Goal: Information Seeking & Learning: Learn about a topic

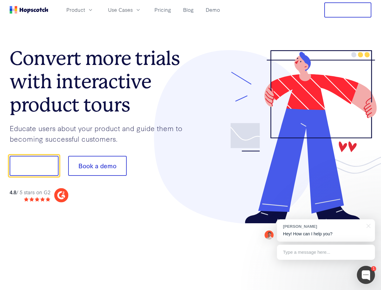
click at [191, 145] on div at bounding box center [281, 137] width 181 height 174
click at [85, 10] on span "Product" at bounding box center [75, 10] width 19 height 8
click at [133, 10] on span "Use Cases" at bounding box center [120, 10] width 25 height 8
click at [348, 10] on button "Free Trial" at bounding box center [348, 9] width 47 height 15
click at [34, 166] on button "Show me!" at bounding box center [34, 166] width 49 height 20
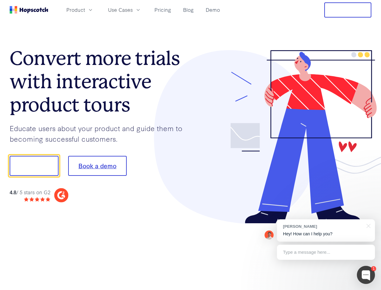
click at [97, 166] on button "Book a demo" at bounding box center [97, 166] width 59 height 20
click at [366, 275] on div at bounding box center [366, 275] width 18 height 18
click at [326, 230] on div "[PERSON_NAME] Hey! How can I help you?" at bounding box center [326, 230] width 98 height 22
click at [368, 225] on div at bounding box center [318, 164] width 113 height 201
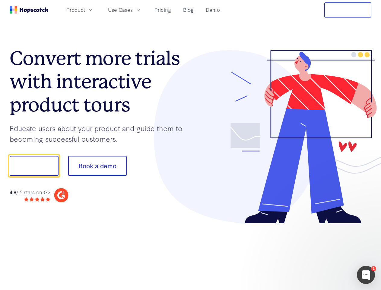
click at [326, 252] on div at bounding box center [318, 205] width 113 height 120
